Goal: Task Accomplishment & Management: Manage account settings

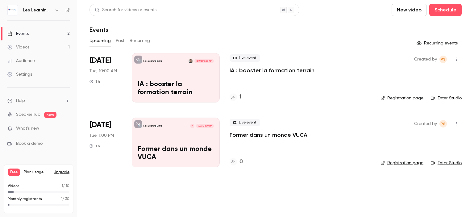
click at [36, 61] on link "Audience" at bounding box center [38, 61] width 77 height 14
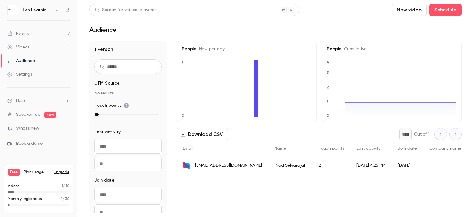
click at [36, 50] on link "Videos 1" at bounding box center [38, 47] width 77 height 14
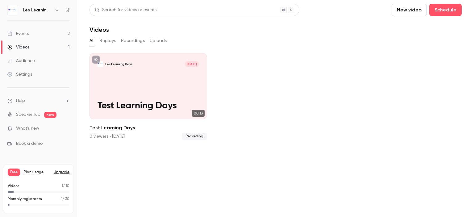
click at [35, 37] on link "Events 2" at bounding box center [38, 34] width 77 height 14
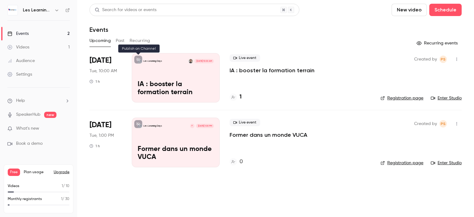
click at [138, 60] on icon at bounding box center [139, 60] width 4 height 4
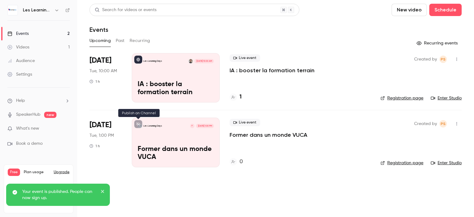
click at [139, 124] on icon at bounding box center [139, 124] width 4 height 4
click at [183, 82] on p "IA : booster la formation terrain" at bounding box center [176, 89] width 76 height 16
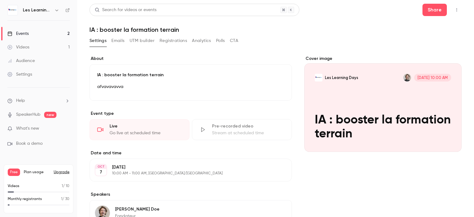
click at [31, 33] on link "Events 2" at bounding box center [38, 34] width 77 height 14
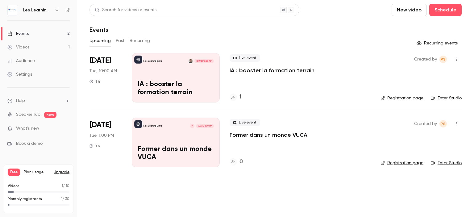
click at [37, 145] on span "Book a demo" at bounding box center [29, 144] width 27 height 6
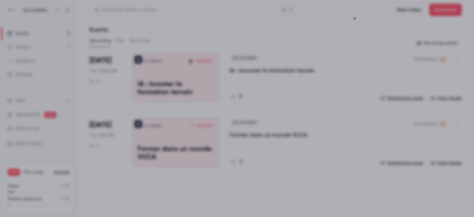
click at [355, 17] on icon "Close" at bounding box center [354, 18] width 7 height 5
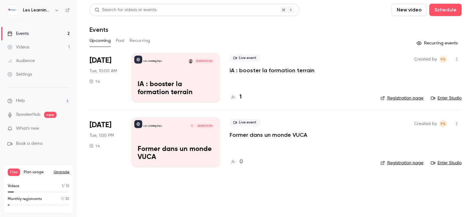
click at [435, 43] on button "Recurring events" at bounding box center [438, 43] width 48 height 10
click at [411, 98] on link "Registration page" at bounding box center [402, 98] width 43 height 6
click at [31, 29] on link "Events 2" at bounding box center [38, 34] width 77 height 14
click at [30, 44] on link "Videos 1" at bounding box center [38, 47] width 77 height 14
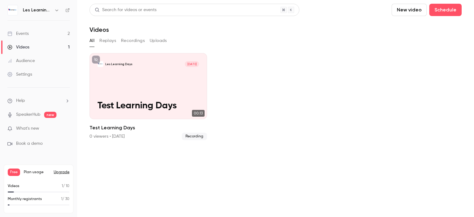
click at [34, 59] on div "Audience" at bounding box center [20, 61] width 27 height 6
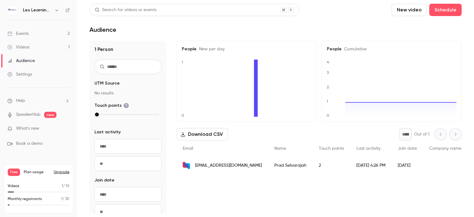
click at [34, 31] on link "Events 2" at bounding box center [38, 34] width 77 height 14
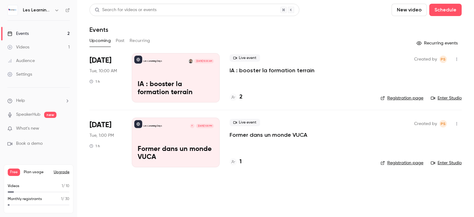
click at [40, 11] on h6 "Les Learning Days" at bounding box center [37, 10] width 29 height 6
click at [57, 12] on icon "button" at bounding box center [56, 10] width 5 height 5
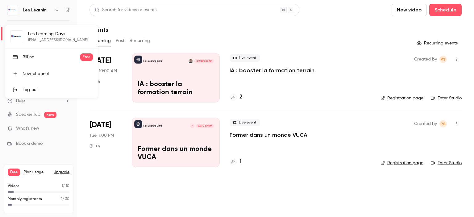
click at [68, 39] on div "Les Learning Days [EMAIL_ADDRESS][DOMAIN_NAME] Billing Free New channel Log out" at bounding box center [51, 61] width 93 height 73
click at [34, 59] on div "Billing" at bounding box center [52, 57] width 58 height 6
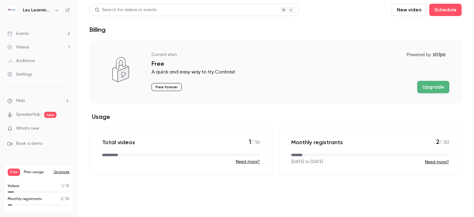
click at [34, 33] on link "Events 2" at bounding box center [38, 34] width 77 height 14
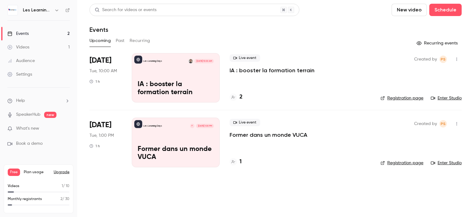
click at [122, 39] on button "Past" at bounding box center [120, 41] width 9 height 10
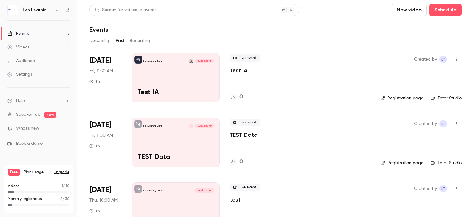
click at [103, 38] on button "Upcoming" at bounding box center [100, 41] width 21 height 10
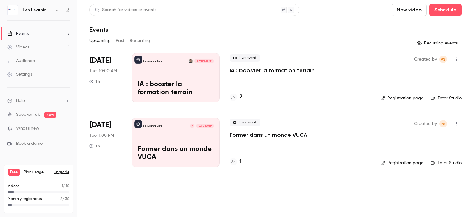
click at [35, 74] on link "Settings" at bounding box center [38, 75] width 77 height 14
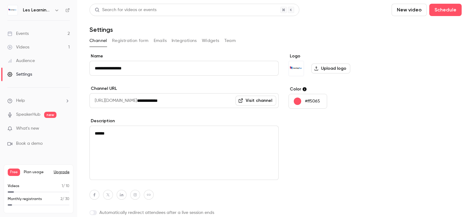
drag, startPoint x: 103, startPoint y: 68, endPoint x: 50, endPoint y: 80, distance: 53.6
click at [50, 80] on div "**********" at bounding box center [237, 108] width 474 height 217
type input "**********"
click at [346, 157] on div "Logo Upload logo Color #ff5065" at bounding box center [336, 145] width 95 height 185
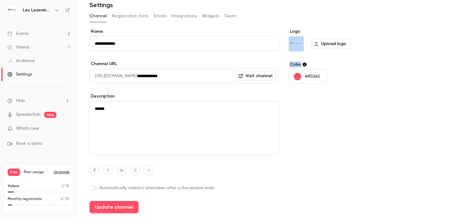
drag, startPoint x: 474, startPoint y: 58, endPoint x: 470, endPoint y: 65, distance: 8.2
click at [470, 65] on main "**********" at bounding box center [275, 108] width 397 height 217
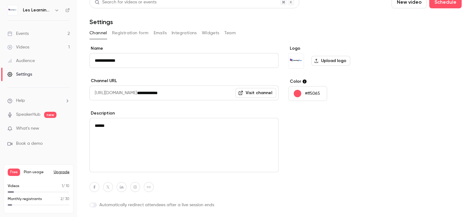
drag, startPoint x: 142, startPoint y: 141, endPoint x: 40, endPoint y: 95, distance: 112.3
click at [40, 95] on div "**********" at bounding box center [237, 108] width 474 height 217
click at [365, 171] on div "Logo Upload logo Color #ff5065" at bounding box center [336, 137] width 95 height 185
click at [96, 205] on label at bounding box center [93, 205] width 7 height 5
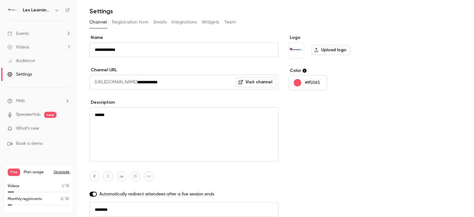
click at [93, 195] on span at bounding box center [95, 194] width 4 height 4
click at [398, 107] on div "**********" at bounding box center [276, 127] width 373 height 185
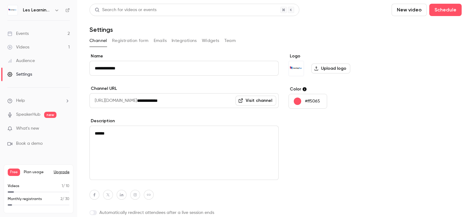
click at [138, 42] on button "Registration form" at bounding box center [130, 41] width 37 height 10
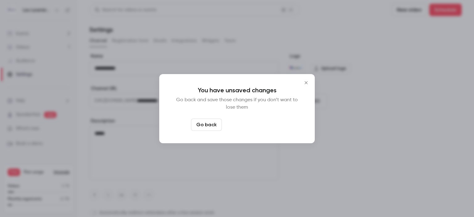
click at [246, 127] on button "Leave page anyway" at bounding box center [254, 125] width 59 height 12
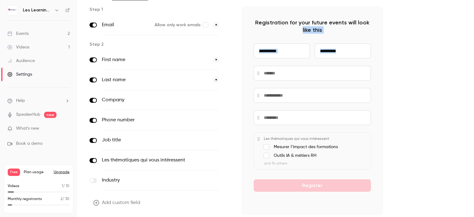
scroll to position [47, 0]
drag, startPoint x: 474, startPoint y: 69, endPoint x: 474, endPoint y: 103, distance: 34.3
click at [474, 103] on main "Search for videos or events New video Schedule Settings Channel Registration fo…" at bounding box center [275, 108] width 397 height 217
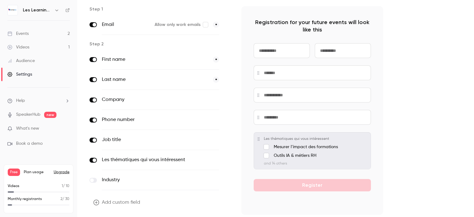
click at [258, 139] on label "Les thématiques qui vous intéressent" at bounding box center [312, 139] width 117 height 5
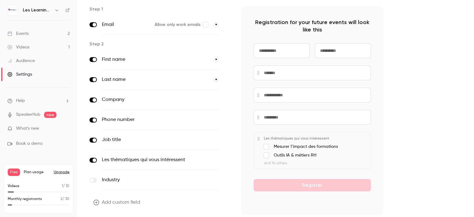
click at [226, 160] on icon "button" at bounding box center [228, 160] width 4 height 4
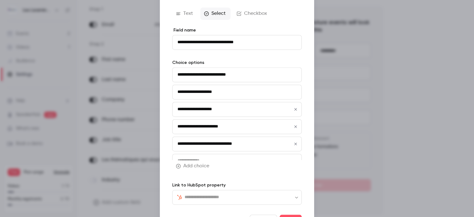
type input "**********"
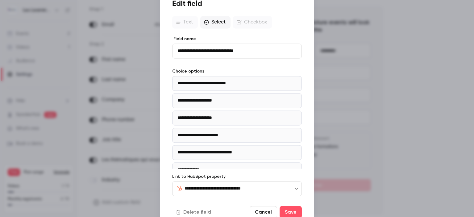
click at [204, 213] on button "Delete field" at bounding box center [194, 212] width 44 height 12
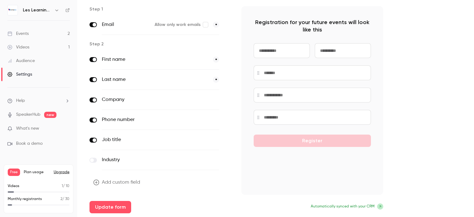
scroll to position [46, 0]
click at [331, 171] on div "Registration for your future events will look like this Register" at bounding box center [313, 101] width 142 height 189
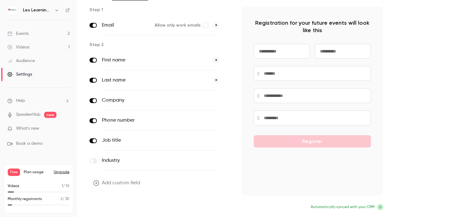
click at [119, 206] on button "Update form" at bounding box center [111, 208] width 42 height 12
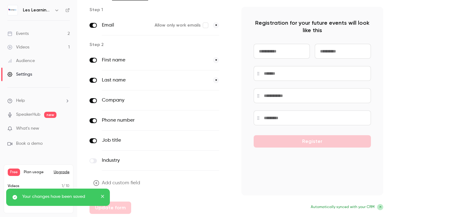
scroll to position [0, 0]
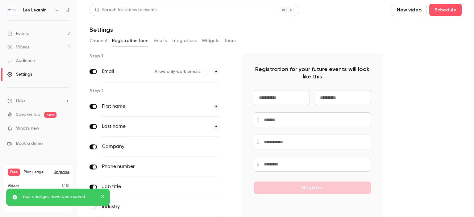
click at [162, 40] on button "Emails" at bounding box center [160, 41] width 13 height 10
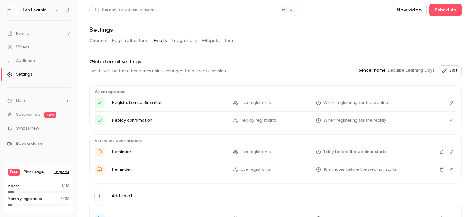
click at [179, 44] on button "Integrations" at bounding box center [184, 41] width 25 height 10
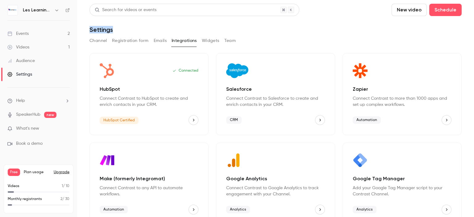
drag, startPoint x: 474, startPoint y: 31, endPoint x: 308, endPoint y: 4, distance: 168.0
click at [467, 0] on html "Les Learning Days Events 2 Videos 1 Audience Settings Help SpeakerHub new What'…" at bounding box center [237, 133] width 474 height 266
click at [212, 41] on button "Widgets" at bounding box center [211, 41] width 18 height 10
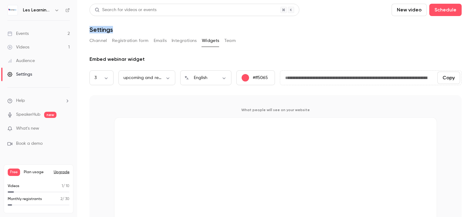
click at [225, 43] on button "Team" at bounding box center [231, 41] width 12 height 10
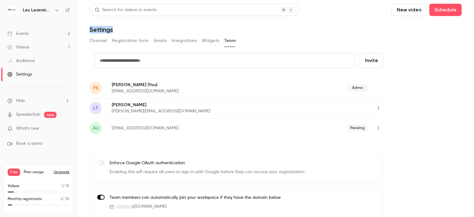
click at [213, 43] on button "Widgets" at bounding box center [211, 41] width 18 height 10
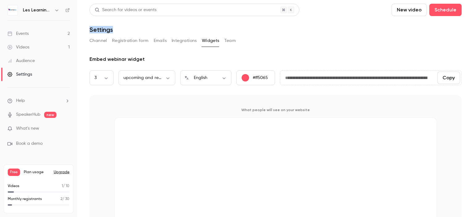
click at [228, 43] on button "Team" at bounding box center [231, 41] width 12 height 10
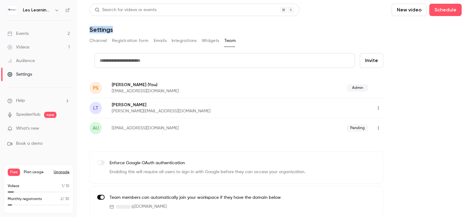
click at [205, 43] on button "Widgets" at bounding box center [211, 41] width 18 height 10
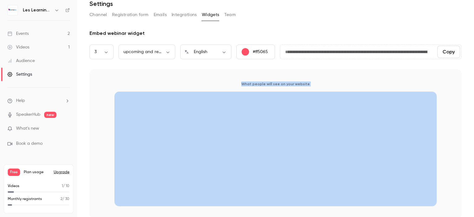
scroll to position [31, 0]
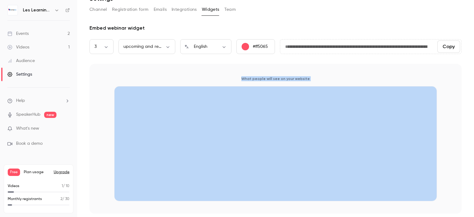
drag, startPoint x: 474, startPoint y: 71, endPoint x: 474, endPoint y: 109, distance: 38.3
click at [474, 109] on main "**********" at bounding box center [275, 108] width 397 height 217
click at [462, 97] on main "**********" at bounding box center [275, 108] width 397 height 217
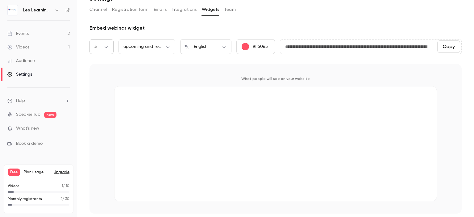
click at [104, 41] on div "3 * ​" at bounding box center [102, 46] width 24 height 15
click at [203, 45] on body "**********" at bounding box center [237, 133] width 474 height 266
click at [192, 89] on li "Français" at bounding box center [205, 83] width 51 height 16
type input "**"
type input "**********"
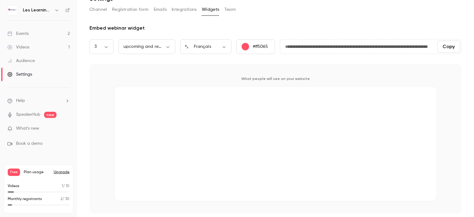
click at [229, 73] on div "What people will see on your website" at bounding box center [276, 139] width 373 height 150
click at [450, 48] on button "Copy" at bounding box center [449, 46] width 23 height 12
click at [441, 57] on div "**********" at bounding box center [276, 118] width 373 height 189
click at [41, 32] on link "Events 2" at bounding box center [38, 34] width 77 height 14
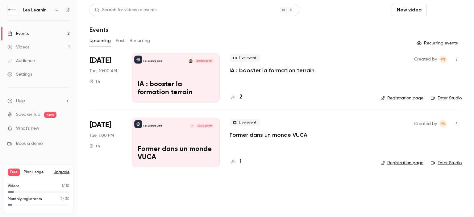
click at [448, 12] on button "Schedule" at bounding box center [446, 10] width 32 height 12
click at [436, 24] on div "One time event" at bounding box center [433, 27] width 47 height 6
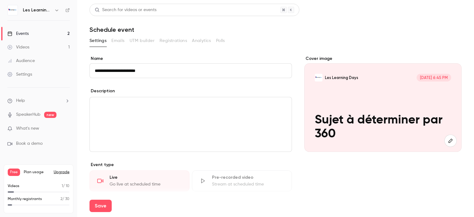
type input "**********"
click at [141, 108] on p "editor" at bounding box center [191, 104] width 192 height 7
click at [190, 158] on div "**********" at bounding box center [191, 187] width 203 height 263
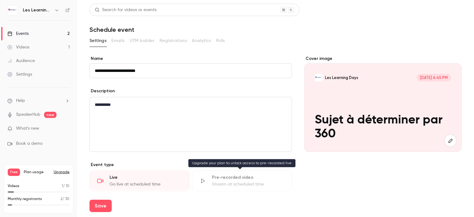
click at [226, 178] on div "Pre-recorded video" at bounding box center [248, 178] width 72 height 6
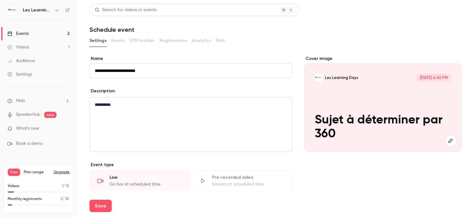
click at [329, 78] on p "Les Learning Days" at bounding box center [341, 77] width 33 height 5
click at [445, 137] on button "button" at bounding box center [451, 141] width 12 height 12
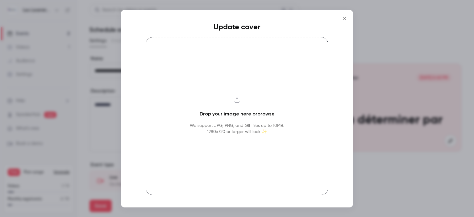
click at [347, 18] on icon "Close" at bounding box center [344, 18] width 7 height 5
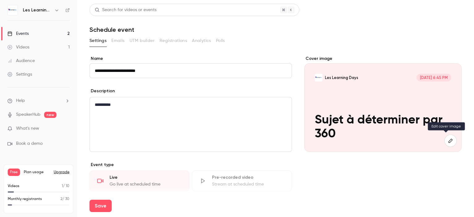
click at [448, 139] on icon "button" at bounding box center [451, 140] width 7 height 5
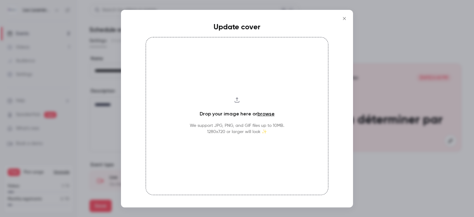
click at [265, 116] on link "browse" at bounding box center [266, 114] width 17 height 6
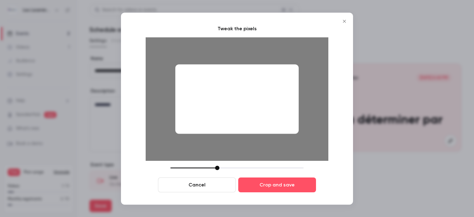
drag, startPoint x: 216, startPoint y: 167, endPoint x: 219, endPoint y: 173, distance: 6.7
click at [219, 173] on div "Cancel Crop and save" at bounding box center [237, 179] width 183 height 27
drag, startPoint x: 281, startPoint y: 130, endPoint x: 285, endPoint y: 124, distance: 6.3
click at [285, 124] on div at bounding box center [237, 99] width 124 height 70
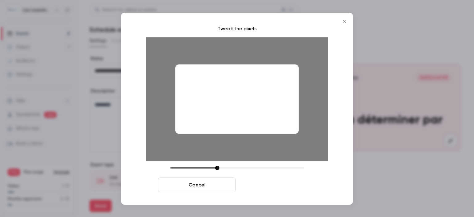
click at [282, 185] on button "Crop and save" at bounding box center [277, 185] width 78 height 15
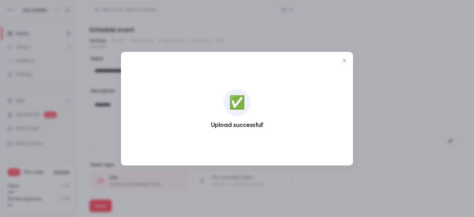
click at [282, 185] on div at bounding box center [237, 108] width 474 height 217
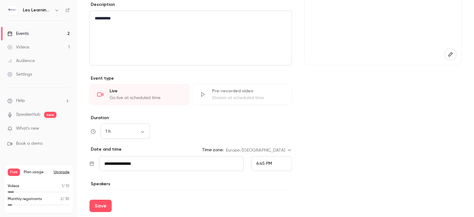
scroll to position [117, 0]
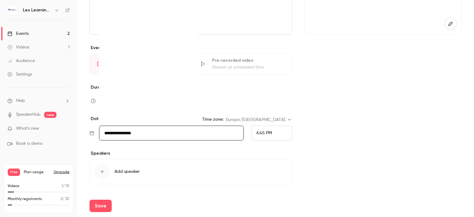
click at [133, 134] on input "**********" at bounding box center [171, 133] width 145 height 15
click at [189, 34] on icon "Move forward to switch to the next month." at bounding box center [188, 35] width 7 height 7
click at [124, 70] on div "7" at bounding box center [125, 69] width 10 height 9
type input "**********"
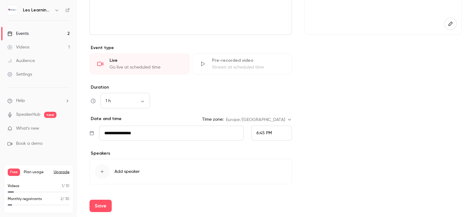
click at [267, 137] on div "6:45 PM" at bounding box center [271, 133] width 41 height 15
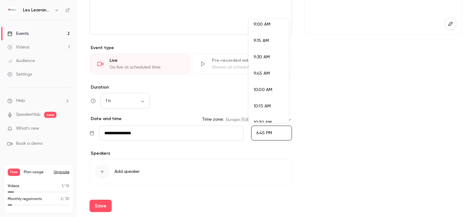
click at [270, 96] on li "10:00 AM" at bounding box center [269, 90] width 40 height 16
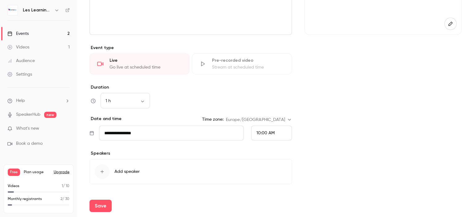
scroll to position [1184, 0]
click at [327, 104] on div "Cover image" at bounding box center [384, 70] width 158 height 263
click at [116, 174] on span "Add speaker" at bounding box center [127, 172] width 25 height 6
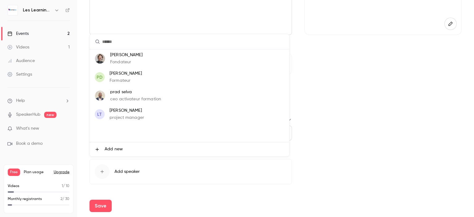
click at [112, 151] on span "Add new" at bounding box center [114, 149] width 18 height 6
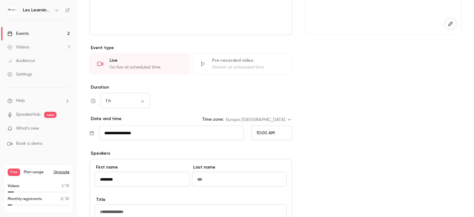
type input "*******"
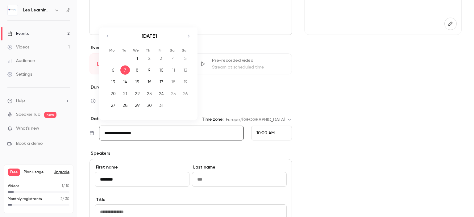
click at [228, 176] on input "Last name" at bounding box center [239, 179] width 95 height 15
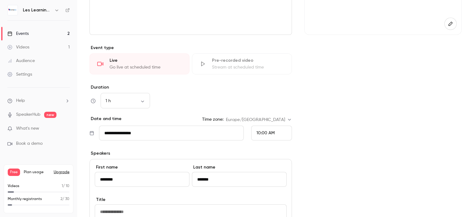
scroll to position [174, 0]
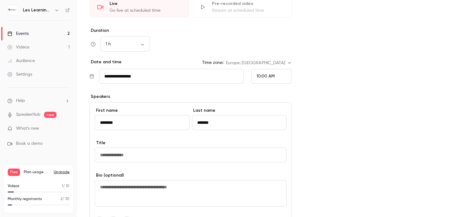
type input "*******"
click at [144, 154] on input "Title" at bounding box center [191, 155] width 192 height 15
type input "*********"
click at [142, 195] on div "Save" at bounding box center [276, 206] width 373 height 22
click at [135, 185] on textarea at bounding box center [191, 193] width 192 height 27
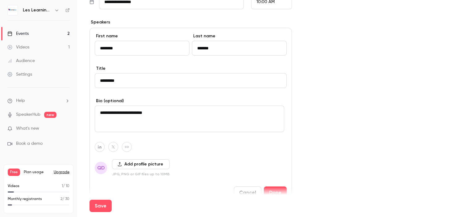
scroll to position [249, 0]
type textarea "**********"
click at [104, 147] on button "button" at bounding box center [100, 147] width 10 height 10
click at [98, 145] on icon "button" at bounding box center [100, 147] width 4 height 4
click at [99, 147] on icon "button" at bounding box center [100, 147] width 4 height 4
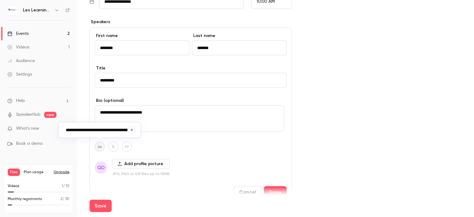
scroll to position [0, 22]
click at [167, 143] on div at bounding box center [191, 147] width 192 height 10
type input "**********"
click at [124, 164] on button "Add profile picture" at bounding box center [141, 164] width 58 height 10
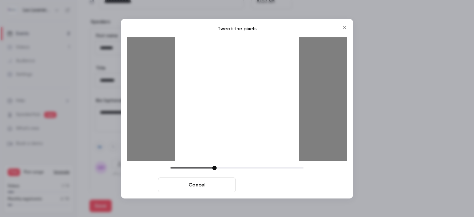
click at [283, 185] on button "Crop and save" at bounding box center [277, 185] width 78 height 15
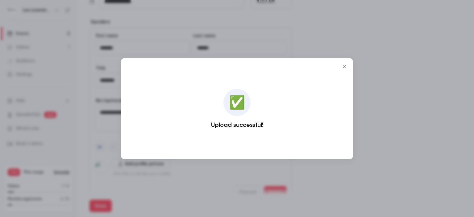
click at [396, 140] on div at bounding box center [237, 108] width 474 height 217
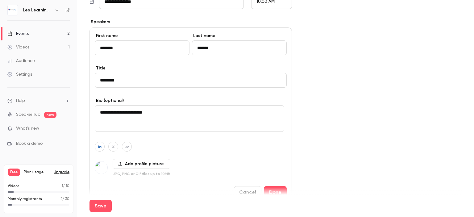
scroll to position [284, 0]
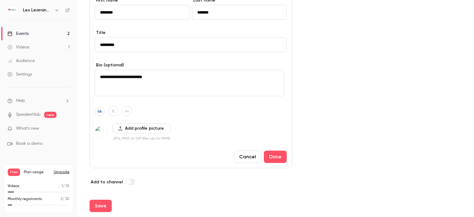
drag, startPoint x: 474, startPoint y: 141, endPoint x: 474, endPoint y: 174, distance: 33.1
click at [474, 174] on main "**********" at bounding box center [275, 108] width 397 height 217
click at [271, 159] on button "Done" at bounding box center [275, 157] width 23 height 12
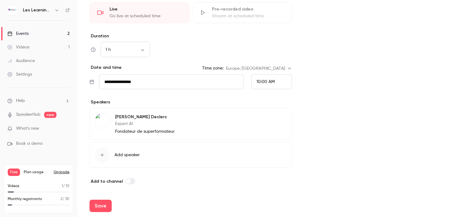
scroll to position [168, 0]
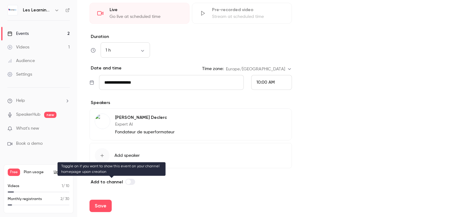
click at [126, 183] on span at bounding box center [128, 181] width 5 height 5
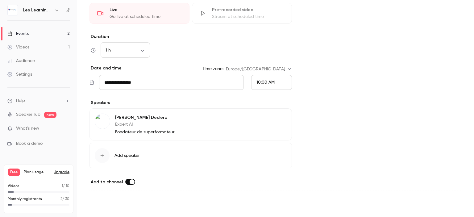
click at [104, 205] on button "Save" at bounding box center [101, 206] width 22 height 12
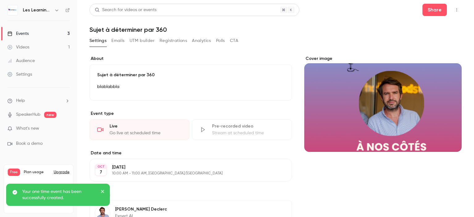
click at [59, 201] on p "Your one time event has been successfully created." at bounding box center [59, 195] width 74 height 12
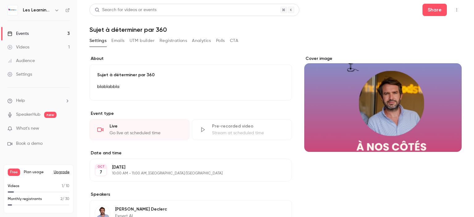
click at [121, 43] on button "Emails" at bounding box center [118, 41] width 13 height 10
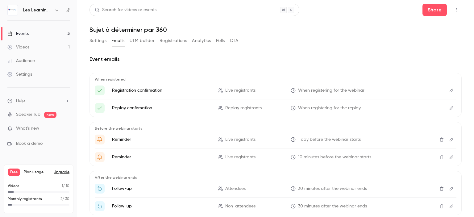
click at [138, 41] on button "UTM builder" at bounding box center [142, 41] width 25 height 10
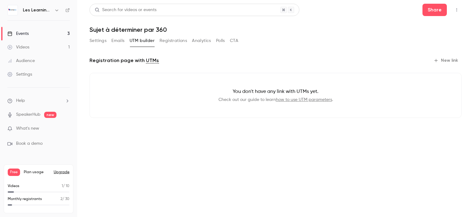
click at [175, 43] on button "Registrations" at bounding box center [173, 41] width 27 height 10
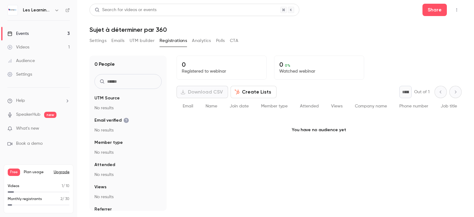
click at [208, 43] on button "Analytics" at bounding box center [201, 41] width 19 height 10
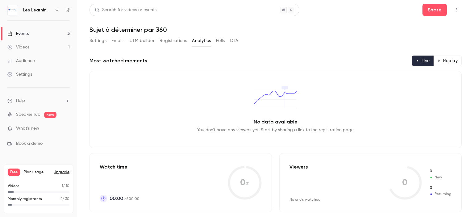
click at [217, 43] on button "Polls" at bounding box center [220, 41] width 9 height 10
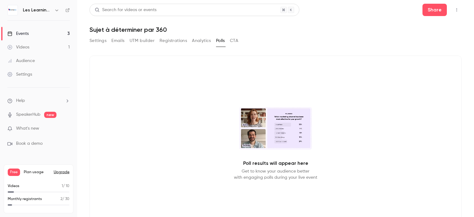
click at [234, 42] on button "CTA" at bounding box center [234, 41] width 8 height 10
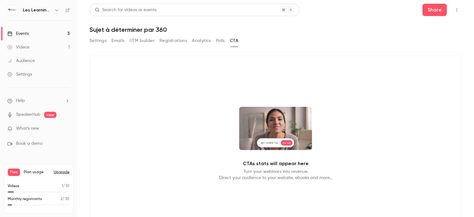
click at [272, 137] on video at bounding box center [275, 128] width 73 height 43
click at [282, 143] on video at bounding box center [275, 128] width 73 height 43
click at [39, 12] on h6 "Les Learning Days" at bounding box center [37, 10] width 29 height 6
click at [68, 11] on icon at bounding box center [67, 10] width 4 height 4
click at [35, 33] on link "Events 3" at bounding box center [38, 34] width 77 height 14
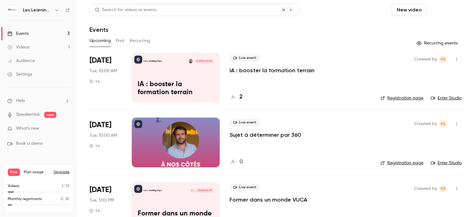
click at [445, 14] on button "Schedule" at bounding box center [446, 10] width 32 height 12
click at [430, 27] on div "One time event" at bounding box center [428, 27] width 47 height 6
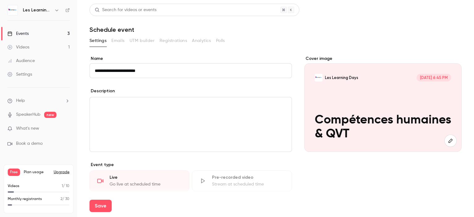
type input "**********"
click at [132, 111] on div "editor" at bounding box center [191, 124] width 202 height 54
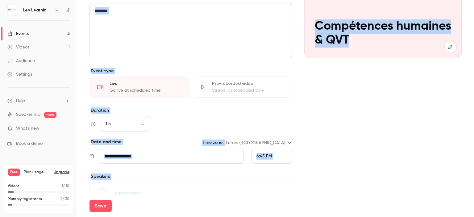
drag, startPoint x: 474, startPoint y: 45, endPoint x: 337, endPoint y: 111, distance: 152.1
click at [472, 102] on main "**********" at bounding box center [275, 108] width 397 height 217
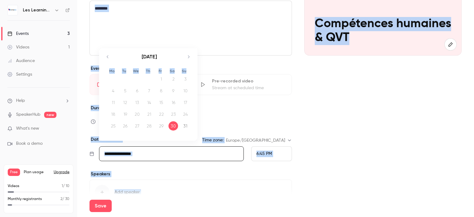
click at [168, 154] on input "**********" at bounding box center [171, 153] width 145 height 15
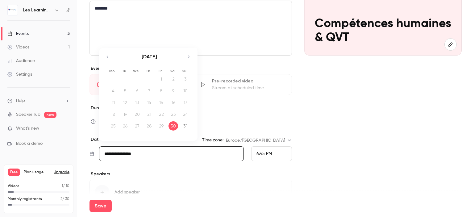
click at [188, 59] on icon "Move forward to switch to the next month." at bounding box center [188, 56] width 7 height 7
click at [124, 92] on div "7" at bounding box center [125, 90] width 10 height 9
type input "**********"
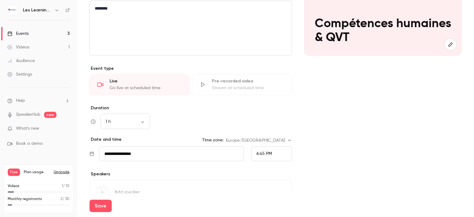
click at [262, 154] on span "6:45 PM" at bounding box center [264, 154] width 15 height 4
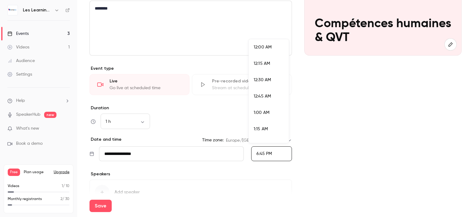
scroll to position [1184, 0]
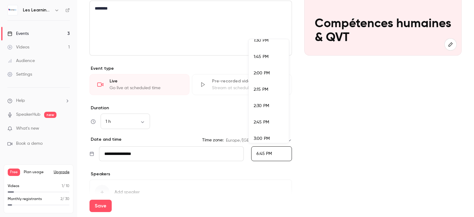
click at [273, 74] on div "2:00 PM" at bounding box center [269, 73] width 30 height 6
click at [339, 111] on div "Cover image Les Learning Days [DATE] 2:00 PM Compétences humaines & QVT" at bounding box center [384, 90] width 158 height 263
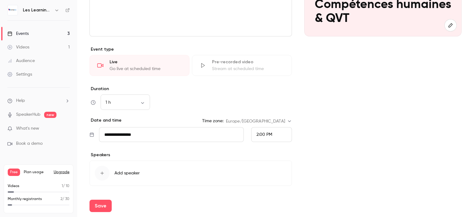
scroll to position [133, 0]
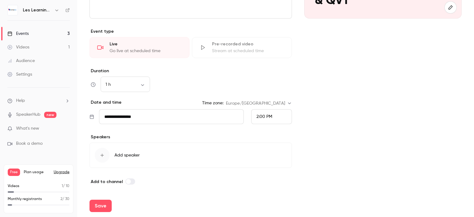
click at [127, 154] on span "Add speaker" at bounding box center [127, 155] width 25 height 6
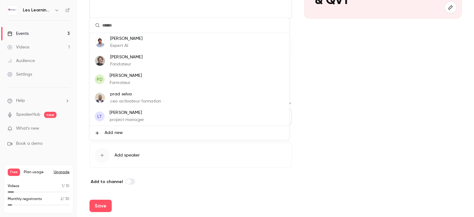
click at [162, 100] on li "prad selva ceo activateur formation" at bounding box center [190, 98] width 200 height 19
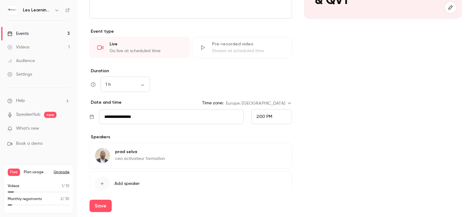
click at [350, 167] on div "Cover image Les Learning Days [DATE] 2:00 PM Compétences humaines & QVT" at bounding box center [384, 68] width 158 height 292
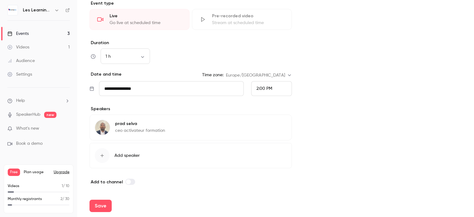
drag, startPoint x: 474, startPoint y: 116, endPoint x: 474, endPoint y: 169, distance: 52.5
click at [474, 169] on main "**********" at bounding box center [275, 108] width 397 height 217
click at [129, 182] on label at bounding box center [130, 182] width 10 height 6
click at [103, 210] on button "Save" at bounding box center [101, 206] width 22 height 12
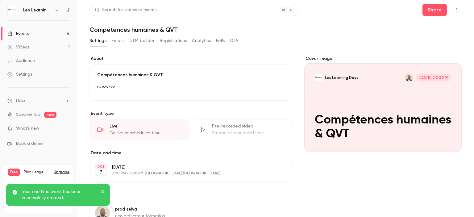
click at [46, 8] on h6 "Les Learning Days" at bounding box center [37, 10] width 29 height 6
click at [68, 13] on div "Les Learning Days" at bounding box center [38, 10] width 62 height 11
click at [67, 11] on icon at bounding box center [67, 10] width 4 height 4
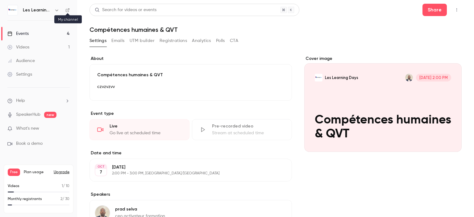
click at [70, 9] on icon at bounding box center [67, 10] width 4 height 4
click at [47, 33] on link "Events 4" at bounding box center [38, 34] width 77 height 14
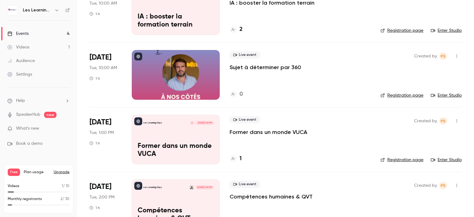
scroll to position [74, 0]
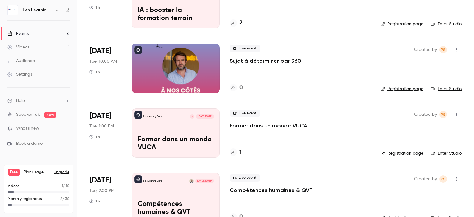
click at [407, 154] on link "Registration page" at bounding box center [402, 153] width 43 height 6
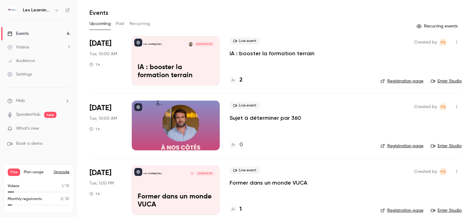
scroll to position [0, 0]
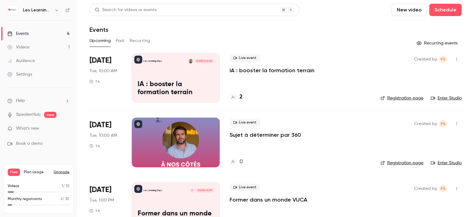
click at [6, 12] on nav "Les Learning Days Events 4 Videos 1 Audience Settings Help SpeakerHub new What'…" at bounding box center [38, 108] width 77 height 217
click at [12, 12] on img at bounding box center [13, 10] width 10 height 10
click at [54, 11] on icon "button" at bounding box center [56, 10] width 5 height 5
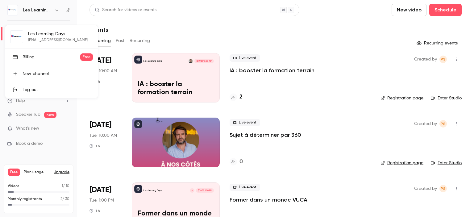
click at [323, 43] on div at bounding box center [237, 108] width 474 height 217
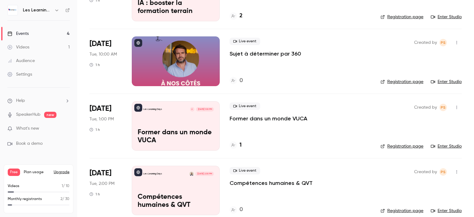
scroll to position [90, 0]
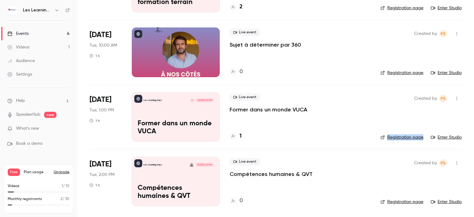
drag, startPoint x: 474, startPoint y: 107, endPoint x: 474, endPoint y: 119, distance: 11.7
click at [474, 119] on main "Search for videos or events New video Schedule Events Upcoming Past Recurring R…" at bounding box center [275, 108] width 397 height 217
click at [352, 102] on div "Live event Former dans un monde VUCA" at bounding box center [300, 104] width 141 height 20
drag, startPoint x: 474, startPoint y: 103, endPoint x: 474, endPoint y: 134, distance: 30.3
click at [474, 134] on main "Search for videos or events New video Schedule Events Upcoming Past Recurring R…" at bounding box center [275, 108] width 397 height 217
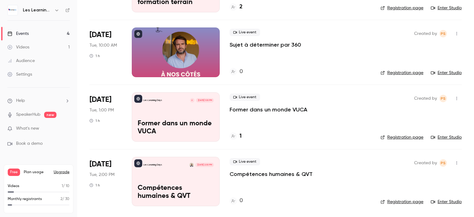
click at [371, 115] on li "[DATE] Tue, 1:00 PM 1 h Les Learning Days P [DATE] 1:00 PM Former dans un monde…" at bounding box center [276, 117] width 373 height 65
click at [40, 43] on link "Videos 1" at bounding box center [38, 47] width 77 height 14
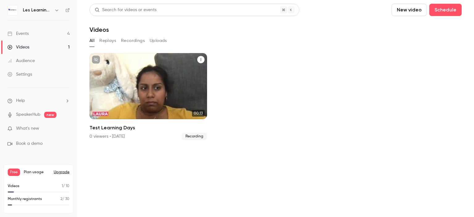
click at [199, 61] on button "Test Learning Days" at bounding box center [200, 59] width 7 height 7
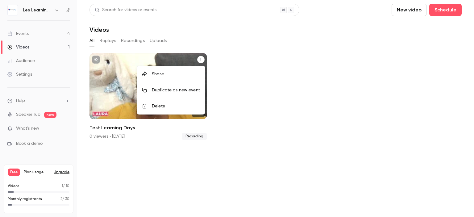
click at [171, 108] on div "Delete" at bounding box center [176, 106] width 48 height 6
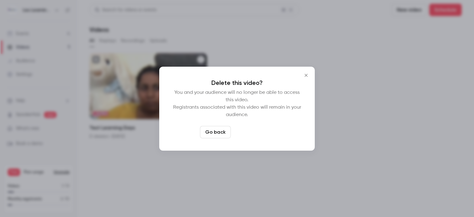
click at [266, 129] on button "Delete video" at bounding box center [254, 132] width 41 height 12
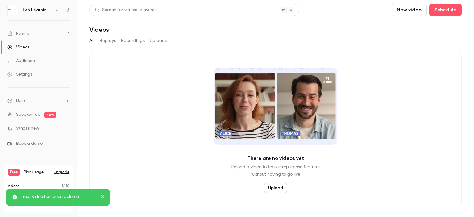
click at [114, 40] on button "Replays" at bounding box center [107, 41] width 17 height 10
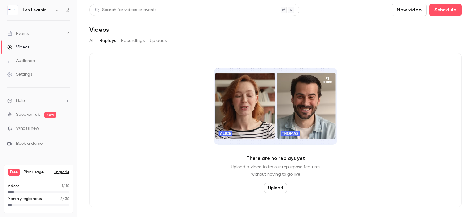
click at [417, 11] on button "New video" at bounding box center [409, 10] width 35 height 12
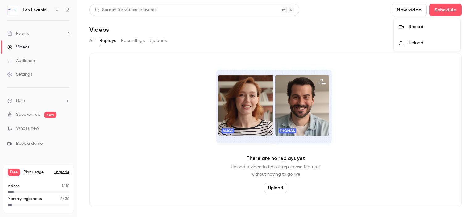
drag, startPoint x: 417, startPoint y: 26, endPoint x: 413, endPoint y: 93, distance: 67.2
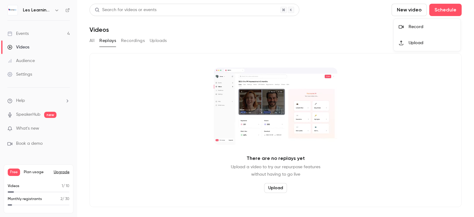
click at [413, 93] on div "Record Upload" at bounding box center [237, 108] width 474 height 217
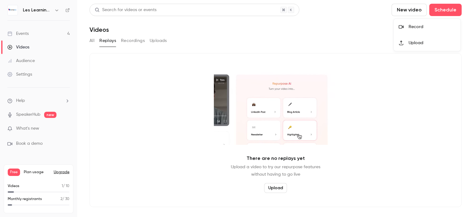
click at [413, 93] on div at bounding box center [237, 108] width 474 height 217
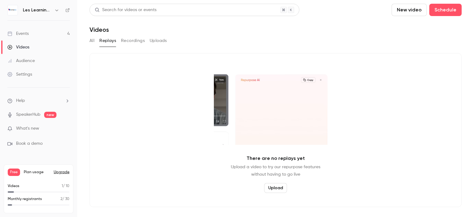
click at [158, 44] on button "Uploads" at bounding box center [158, 41] width 17 height 10
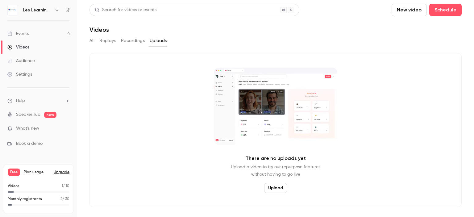
click at [138, 41] on button "Recordings" at bounding box center [133, 41] width 24 height 10
click at [31, 115] on link "SpeakerHub" at bounding box center [28, 115] width 24 height 6
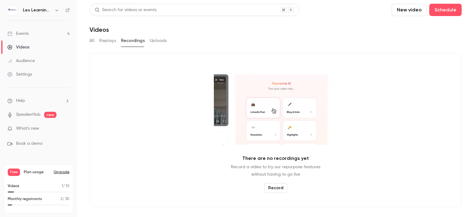
click at [29, 74] on div "Settings" at bounding box center [19, 74] width 25 height 6
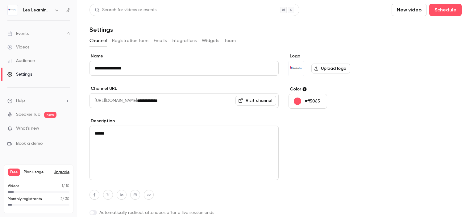
click at [100, 67] on input "**********" at bounding box center [184, 68] width 189 height 15
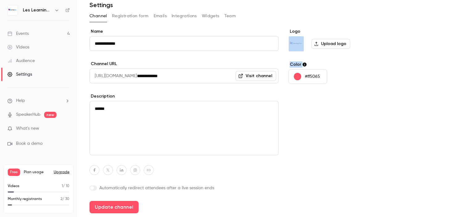
drag, startPoint x: 474, startPoint y: 55, endPoint x: 306, endPoint y: 139, distance: 188.2
click at [470, 147] on main "**********" at bounding box center [275, 108] width 397 height 217
click at [124, 205] on button "Update channel" at bounding box center [114, 207] width 49 height 12
type input "**********"
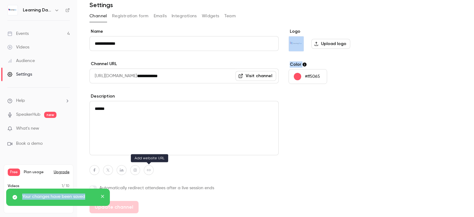
click at [151, 169] on icon "button" at bounding box center [149, 170] width 4 height 4
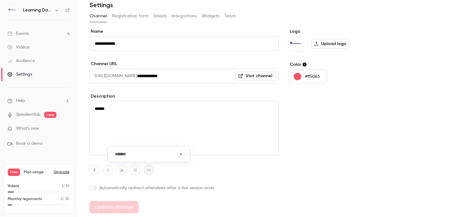
paste input "**********"
type input "**********"
click at [201, 175] on div at bounding box center [184, 170] width 189 height 10
click at [149, 171] on icon "button" at bounding box center [149, 170] width 4 height 4
click at [183, 154] on button "button" at bounding box center [180, 153] width 7 height 7
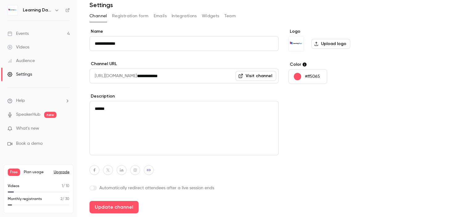
click at [254, 72] on link "Visit channel" at bounding box center [256, 76] width 41 height 10
click at [162, 14] on button "Emails" at bounding box center [160, 16] width 13 height 10
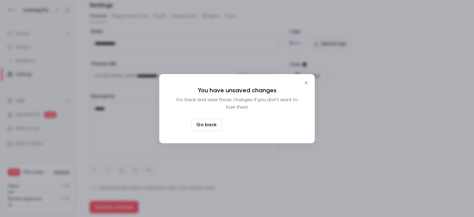
click at [259, 126] on button "Leave page anyway" at bounding box center [254, 125] width 59 height 12
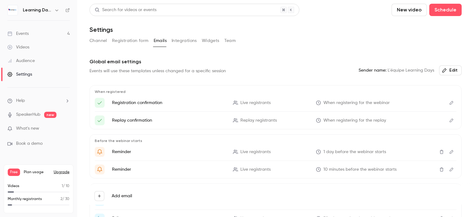
click at [183, 44] on button "Integrations" at bounding box center [184, 41] width 25 height 10
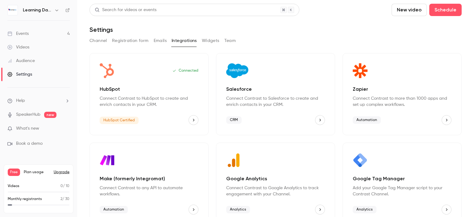
click at [229, 41] on button "Team" at bounding box center [231, 41] width 12 height 10
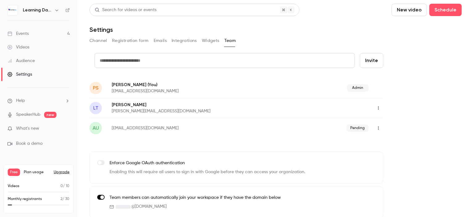
click at [23, 33] on div "Events" at bounding box center [17, 34] width 21 height 6
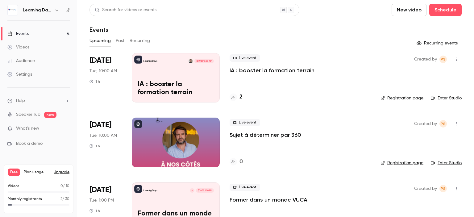
click at [279, 136] on p "Sujet à déterminer par 360" at bounding box center [266, 134] width 72 height 7
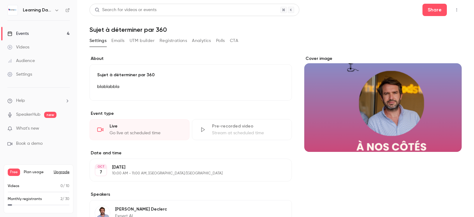
click at [122, 44] on button "Emails" at bounding box center [118, 41] width 13 height 10
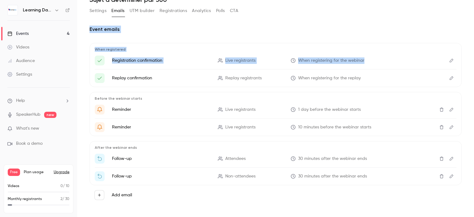
scroll to position [33, 0]
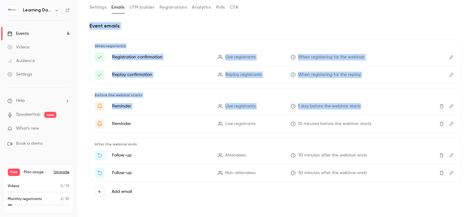
drag, startPoint x: 474, startPoint y: 30, endPoint x: 474, endPoint y: 105, distance: 74.4
click at [474, 105] on main "Search for videos or events Share Sujet à déterminer par 360 Settings Emails UT…" at bounding box center [275, 108] width 397 height 217
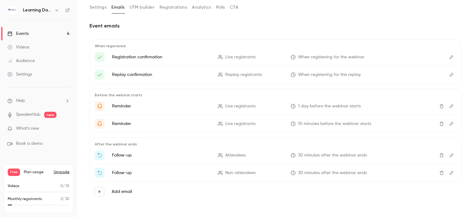
scroll to position [0, 0]
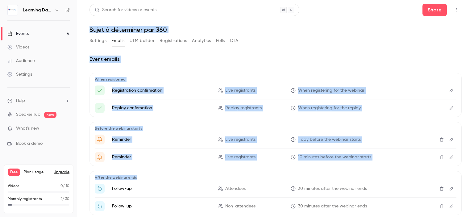
drag, startPoint x: 474, startPoint y: 136, endPoint x: 300, endPoint y: 11, distance: 214.4
click at [439, 12] on main "Search for videos or events Share Sujet à déterminer par 360 Settings Emails UT…" at bounding box center [275, 108] width 397 height 217
click at [177, 41] on button "Registrations" at bounding box center [173, 41] width 27 height 10
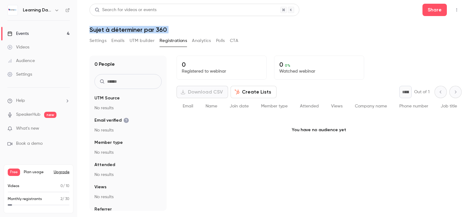
click at [251, 92] on button "Create Lists" at bounding box center [254, 92] width 46 height 12
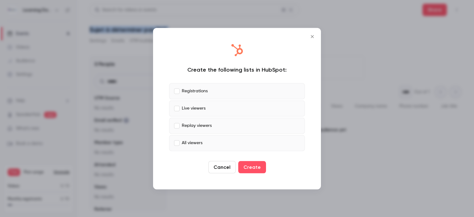
click at [316, 36] on button "Close" at bounding box center [312, 36] width 12 height 12
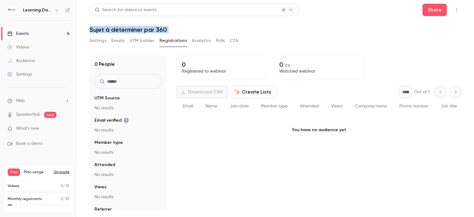
click at [203, 42] on button "Analytics" at bounding box center [201, 41] width 19 height 10
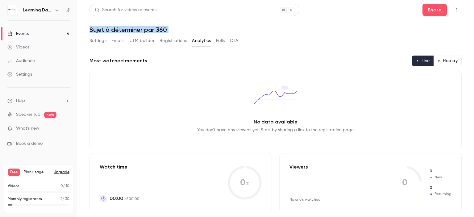
click at [225, 40] on button "Polls" at bounding box center [220, 41] width 9 height 10
